Goal: Transaction & Acquisition: Purchase product/service

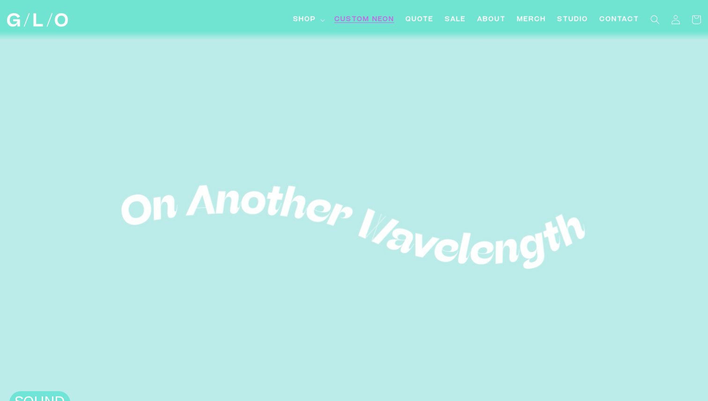
click at [379, 19] on span "Custom Neon" at bounding box center [364, 20] width 60 height 10
click at [310, 16] on span "Shop" at bounding box center [304, 20] width 23 height 10
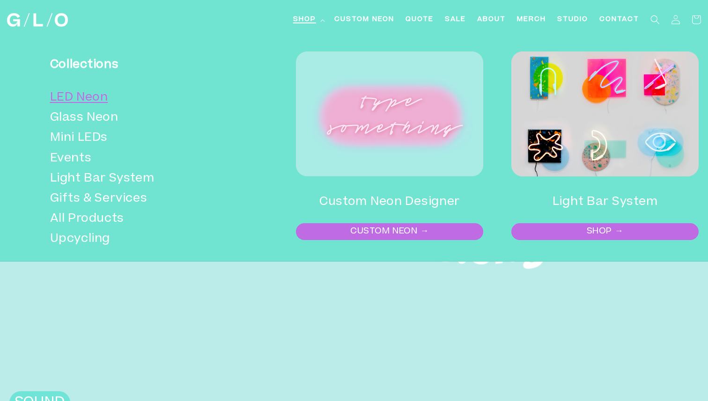
click at [104, 101] on link "LED Neon" at bounding box center [143, 98] width 187 height 20
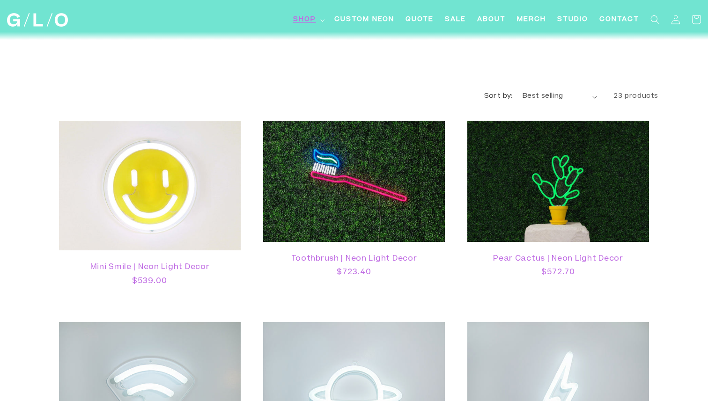
scroll to position [550, 0]
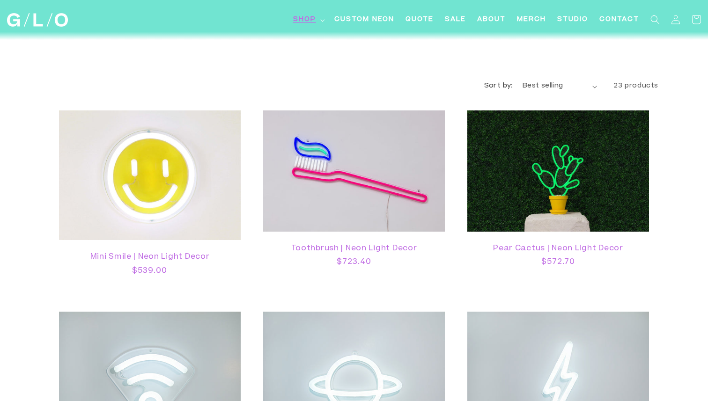
click at [289, 244] on link "Toothbrush | Neon Light Decor" at bounding box center [354, 248] width 163 height 9
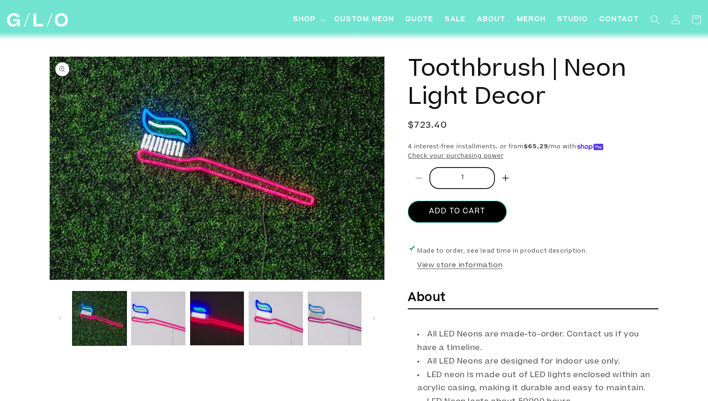
scroll to position [4, 0]
